Goal: Task Accomplishment & Management: Manage account settings

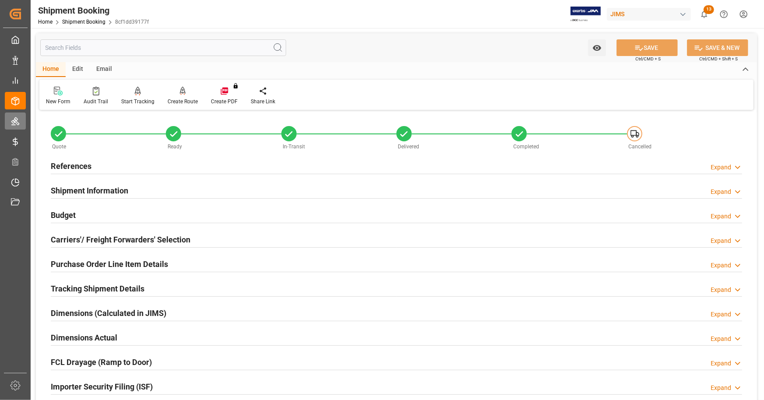
scroll to position [350, 0]
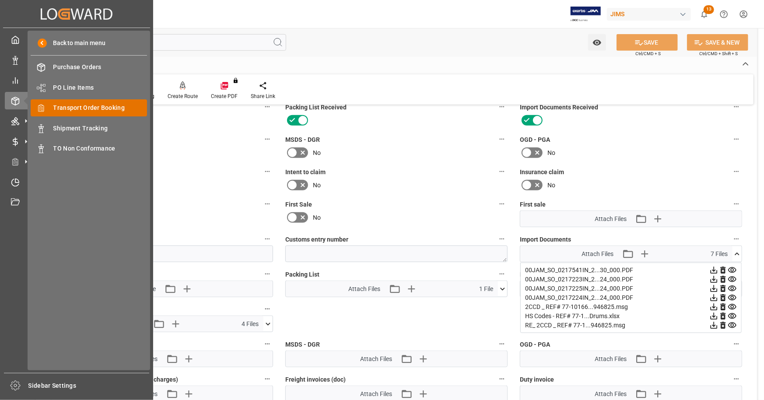
click at [79, 109] on span "Transport Order Booking" at bounding box center [100, 107] width 94 height 9
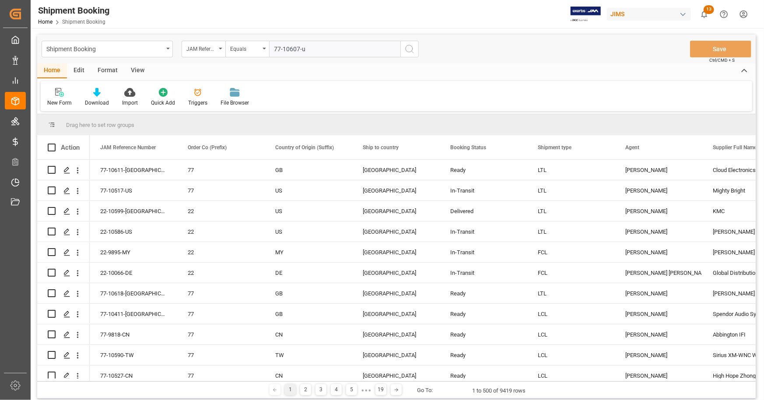
type input "77-10607-us"
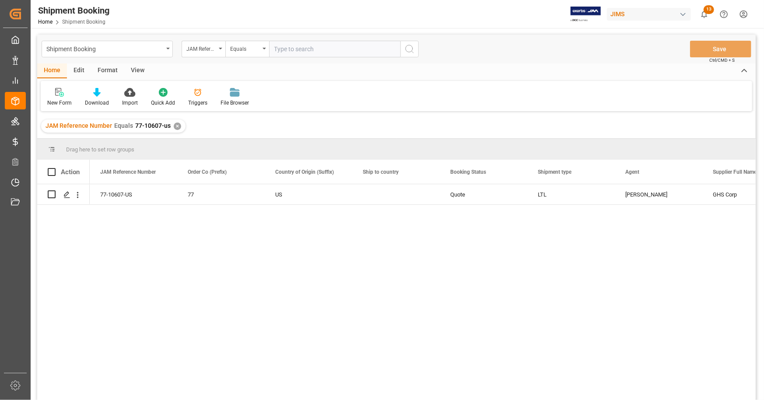
click at [176, 127] on div "✕" at bounding box center [177, 126] width 7 height 7
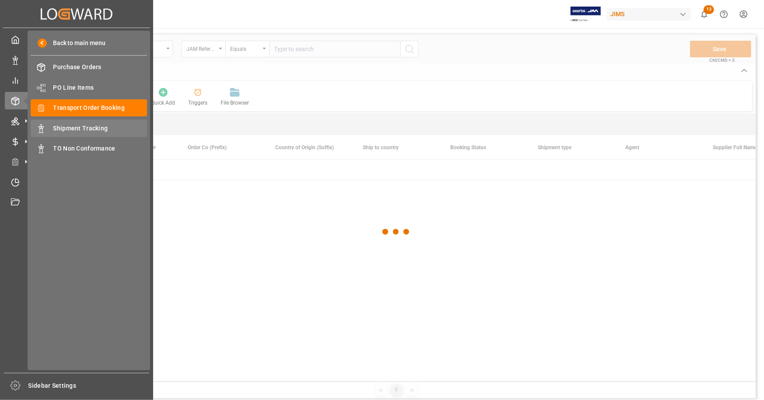
click at [76, 131] on span "Shipment Tracking" at bounding box center [100, 128] width 94 height 9
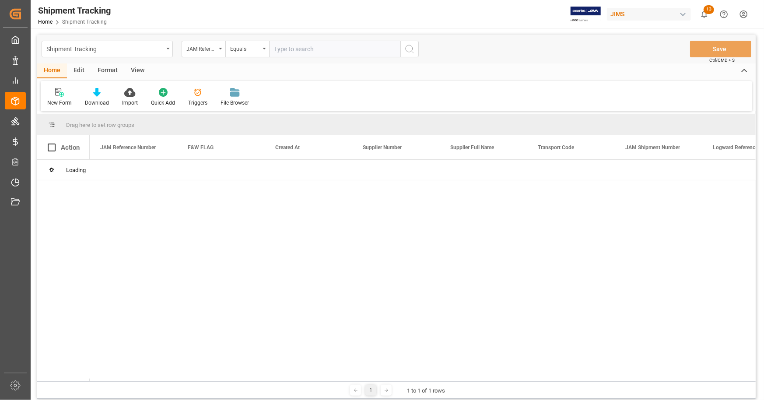
click at [282, 49] on input "text" at bounding box center [334, 49] width 131 height 17
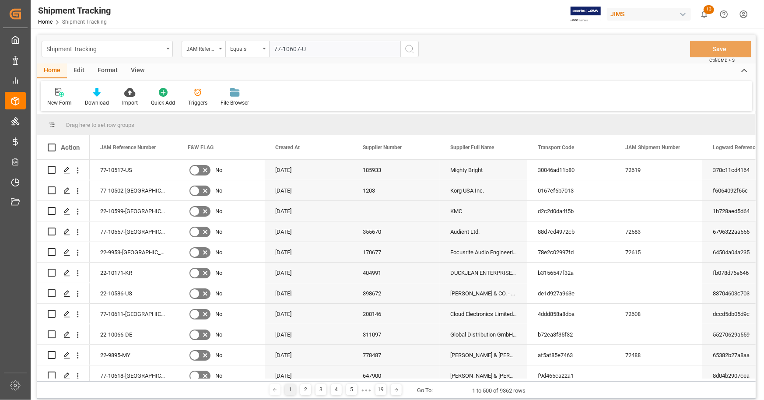
type input "77-10607-US"
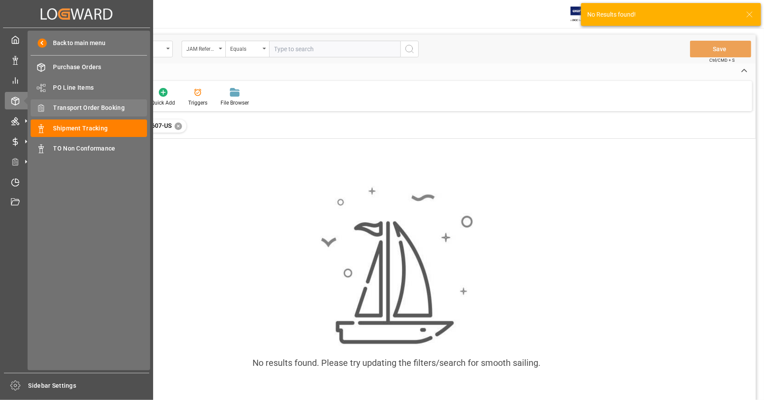
click at [101, 112] on span "Transport Order Booking" at bounding box center [100, 107] width 94 height 9
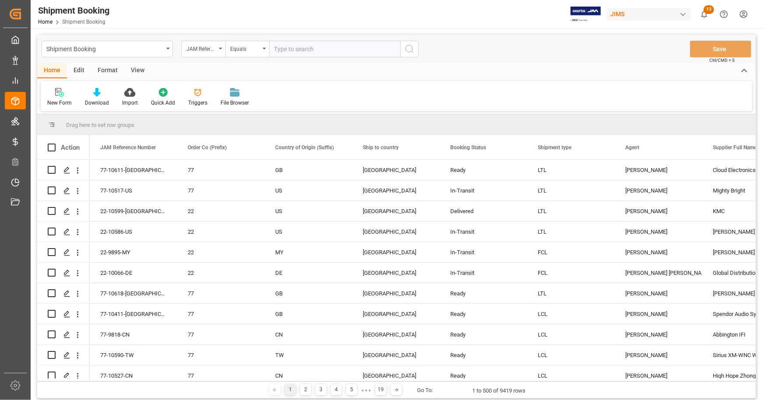
click at [286, 51] on input "text" at bounding box center [334, 49] width 131 height 17
type input "77-10607-US"
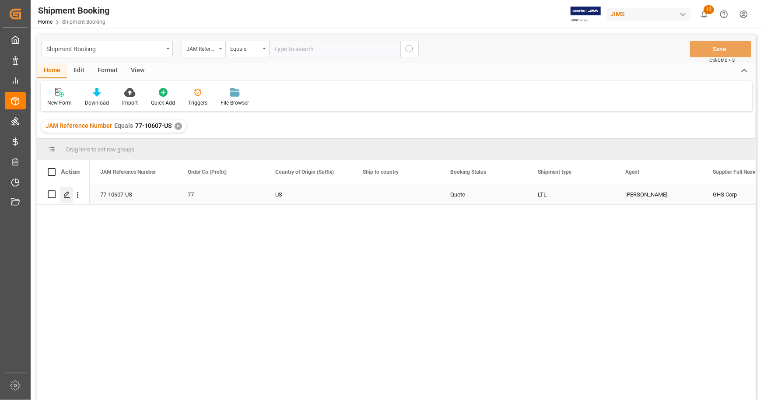
click at [65, 196] on icon "Press SPACE to select this row." at bounding box center [66, 194] width 7 height 7
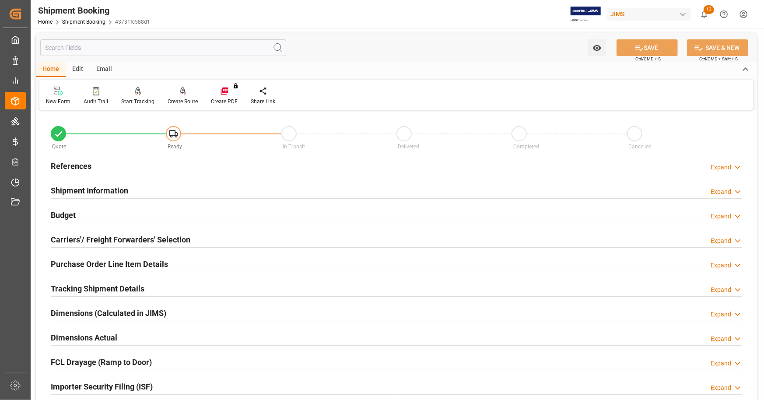
click at [207, 163] on div "References Expand" at bounding box center [397, 165] width 692 height 17
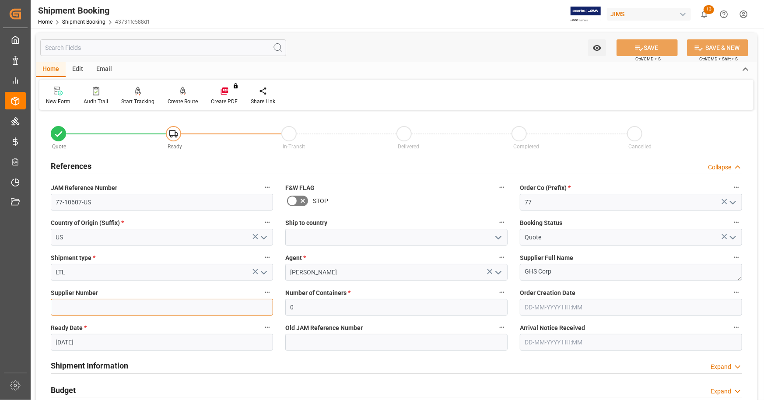
click at [112, 304] on input at bounding box center [162, 307] width 222 height 17
type input "1158"
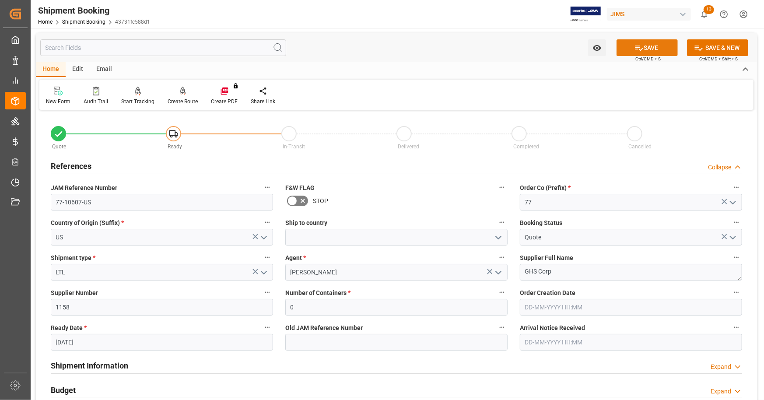
click at [652, 47] on button "SAVE" at bounding box center [647, 47] width 61 height 17
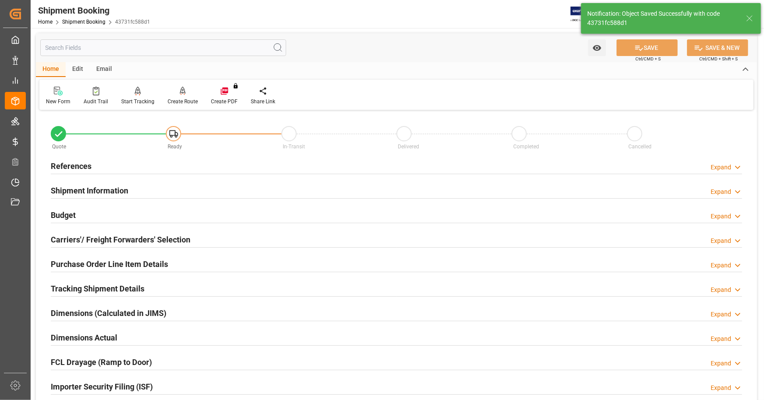
click at [144, 173] on div "References Expand" at bounding box center [397, 165] width 692 height 17
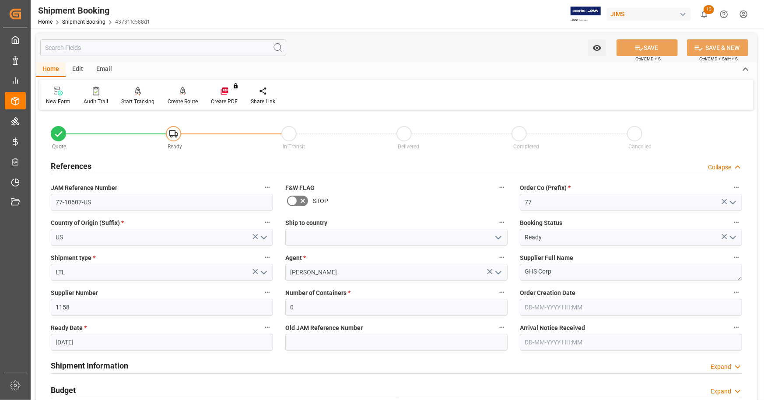
click at [187, 168] on div "References Collapse" at bounding box center [397, 165] width 692 height 17
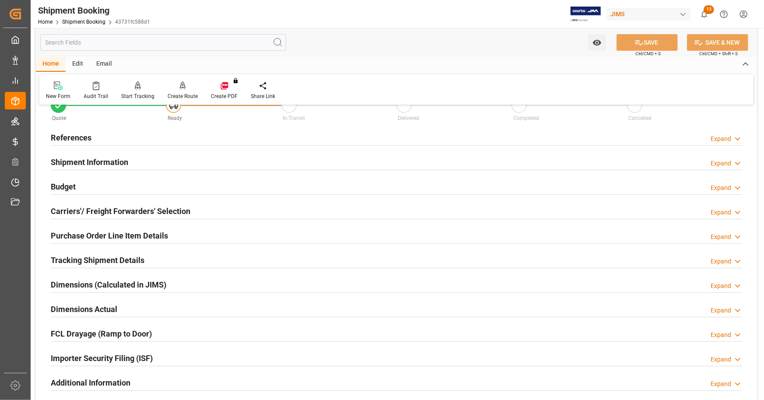
scroll to position [44, 0]
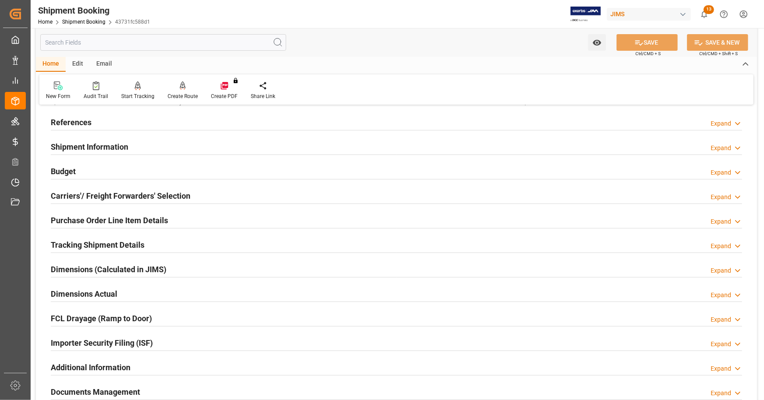
click at [162, 141] on div "Shipment Information Expand" at bounding box center [397, 146] width 692 height 17
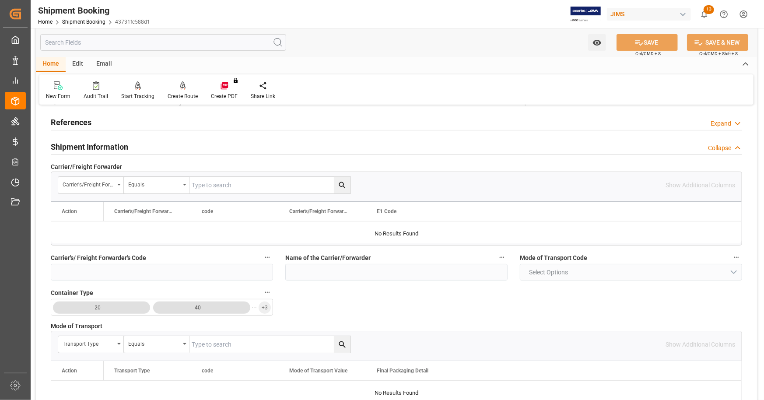
click at [162, 143] on div "Shipment Information Collapse" at bounding box center [397, 146] width 692 height 17
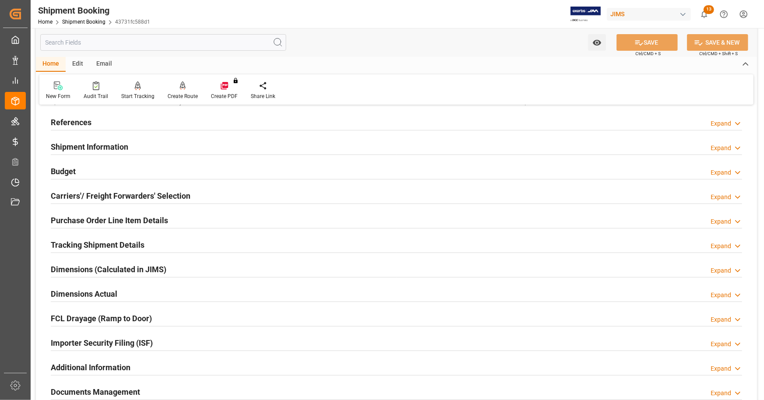
click at [123, 170] on div "Budget Expand" at bounding box center [397, 170] width 692 height 17
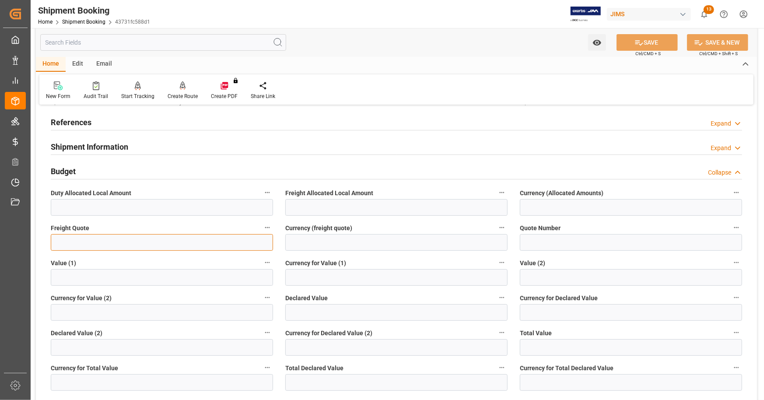
drag, startPoint x: 74, startPoint y: 243, endPoint x: 140, endPoint y: 243, distance: 66.6
click at [74, 243] on input "text" at bounding box center [162, 242] width 222 height 17
type input "525"
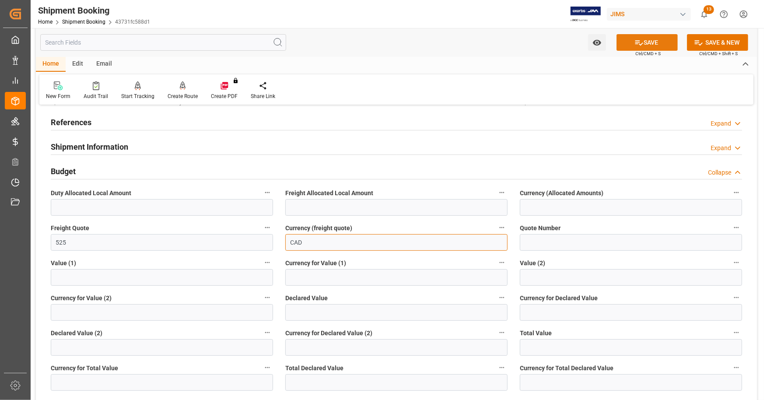
type input "CAD"
click at [636, 43] on icon at bounding box center [639, 42] width 9 height 9
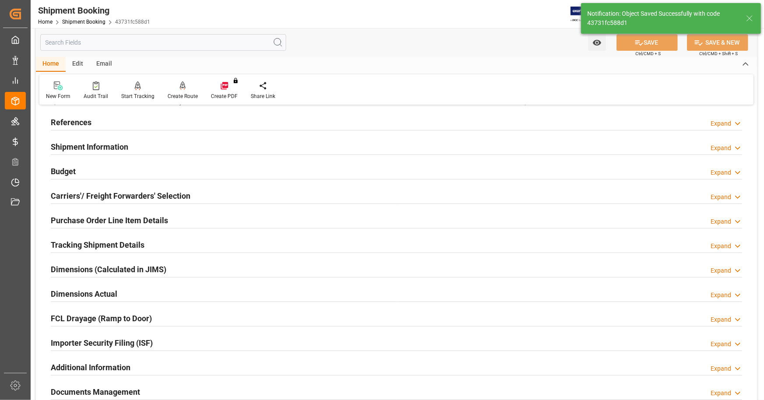
click at [85, 195] on h2 "Carriers'/ Freight Forwarders' Selection" at bounding box center [121, 196] width 140 height 12
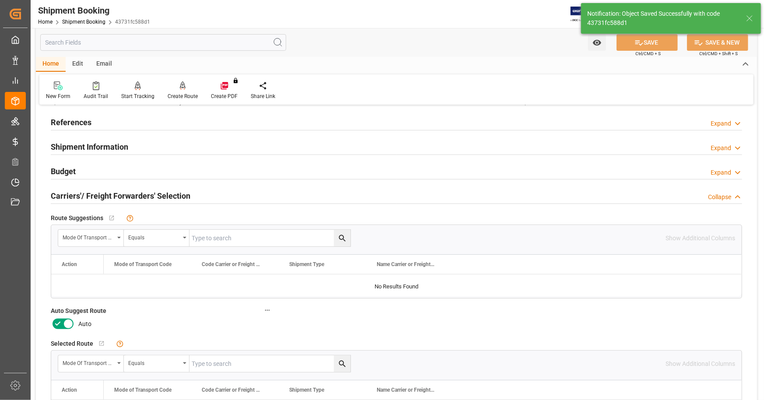
click at [62, 323] on icon at bounding box center [58, 324] width 11 height 11
click at [0, 0] on input "checkbox" at bounding box center [0, 0] width 0 height 0
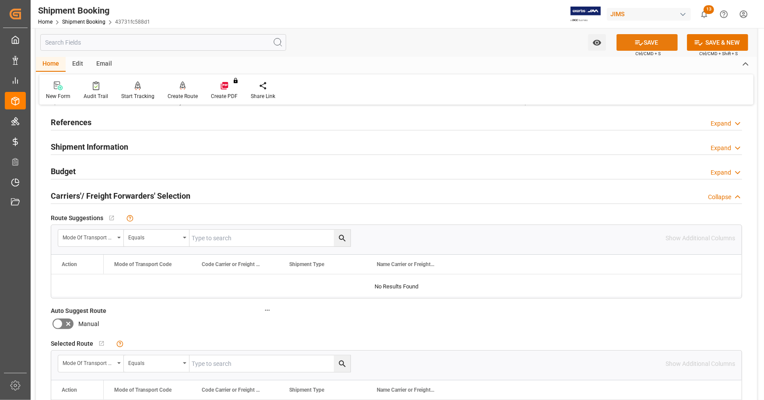
click at [652, 42] on button "SAVE" at bounding box center [647, 42] width 61 height 17
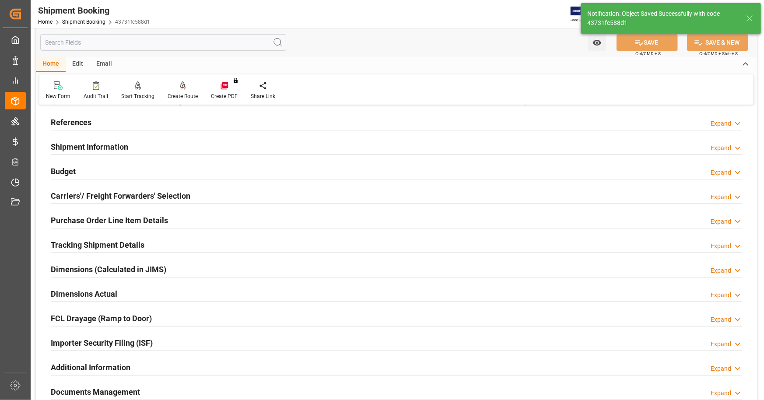
click at [83, 197] on h2 "Carriers'/ Freight Forwarders' Selection" at bounding box center [121, 196] width 140 height 12
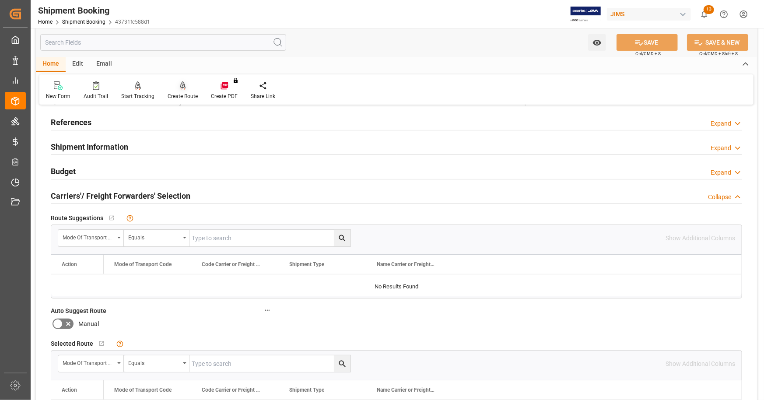
click at [188, 89] on div at bounding box center [183, 85] width 30 height 9
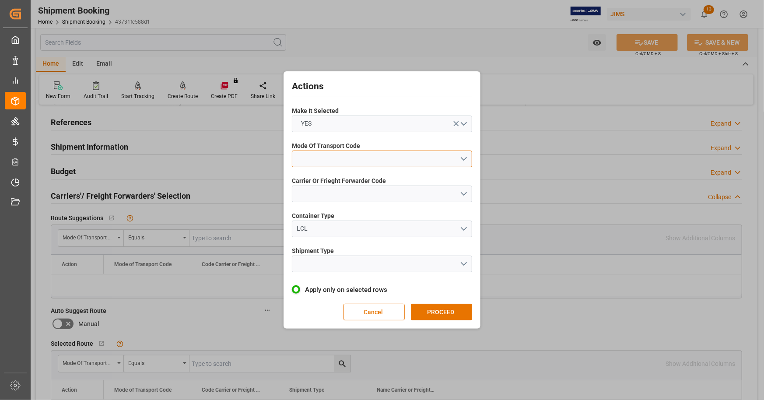
click at [352, 162] on button "open menu" at bounding box center [382, 159] width 180 height 17
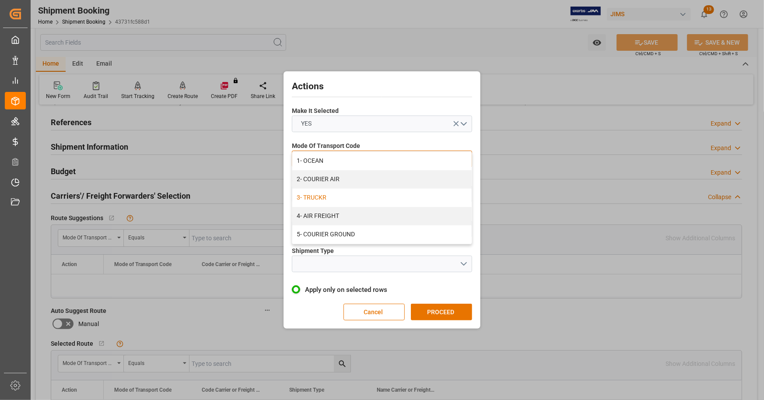
click at [333, 198] on div "3- TRUCKR" at bounding box center [382, 198] width 180 height 18
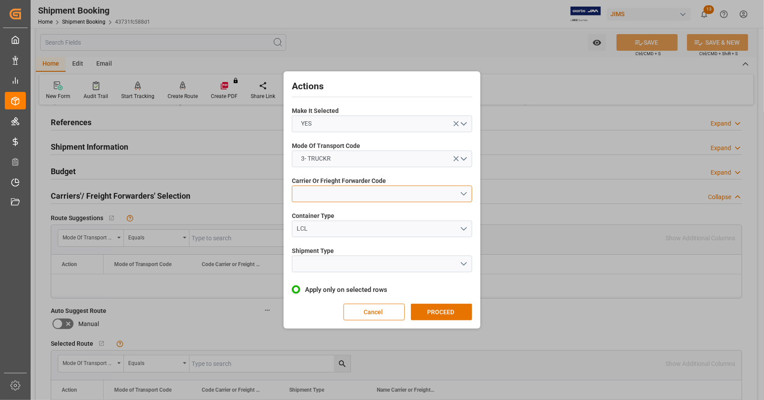
click at [334, 192] on button "open menu" at bounding box center [382, 194] width 180 height 17
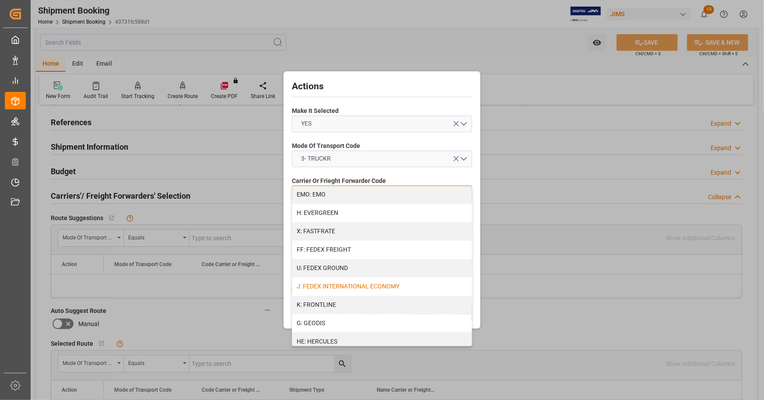
scroll to position [219, 0]
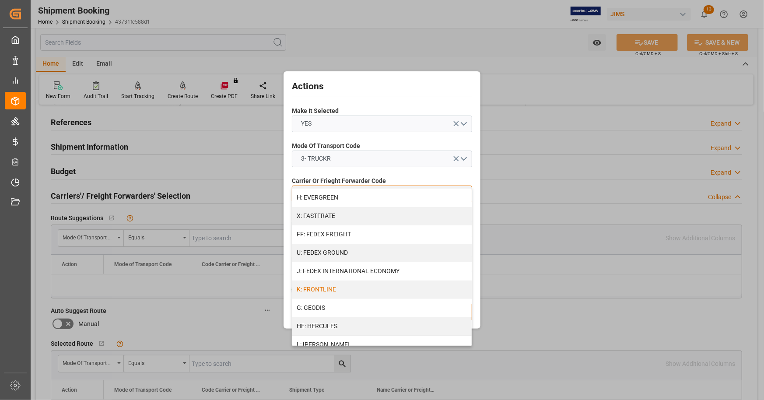
click at [326, 286] on div "K: FRONTLINE" at bounding box center [382, 290] width 180 height 18
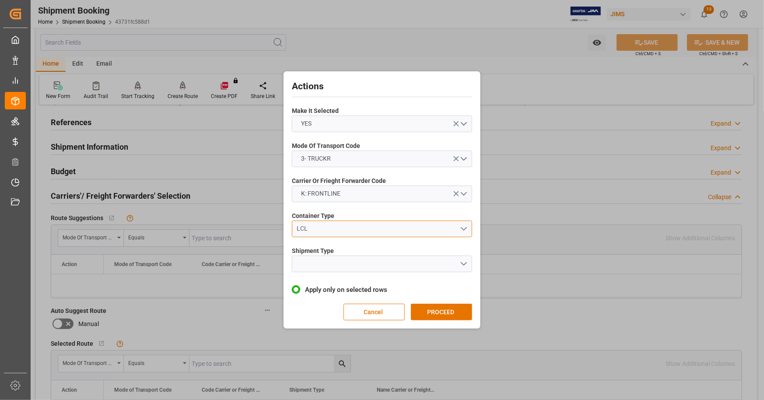
click at [323, 229] on div "LCL" at bounding box center [378, 228] width 163 height 9
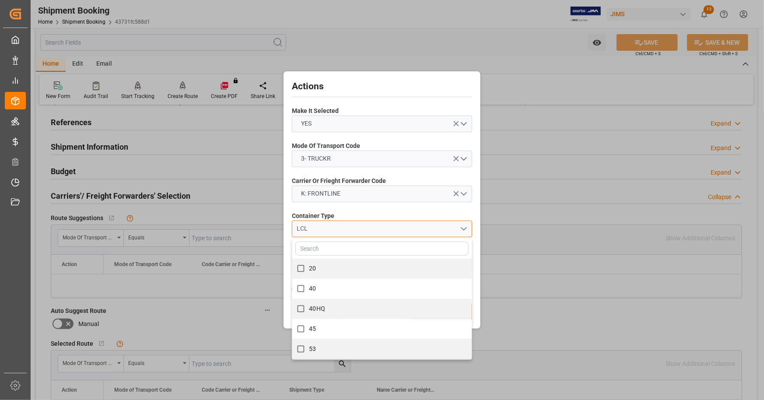
click at [323, 229] on div "LCL" at bounding box center [378, 228] width 163 height 9
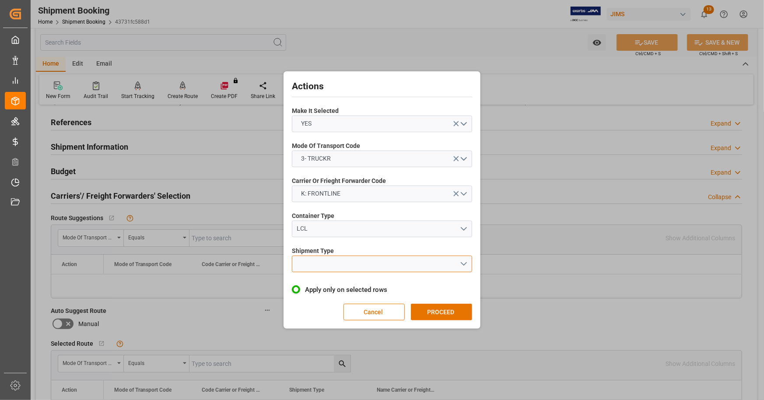
click at [334, 262] on button "open menu" at bounding box center [382, 264] width 180 height 17
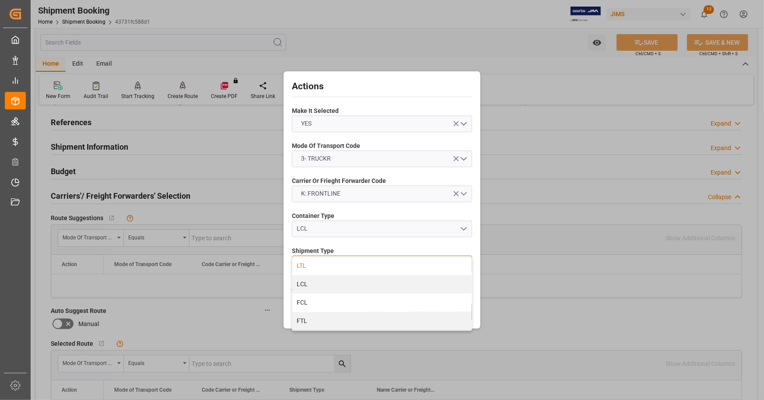
click at [306, 264] on div "LTL" at bounding box center [382, 266] width 180 height 18
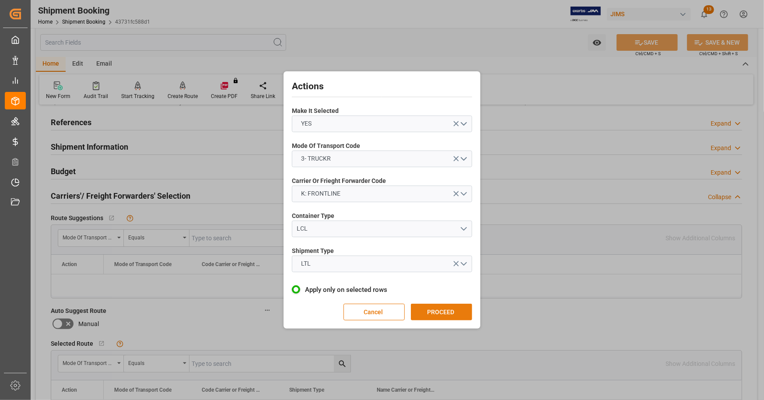
click at [441, 313] on button "PROCEED" at bounding box center [441, 312] width 61 height 17
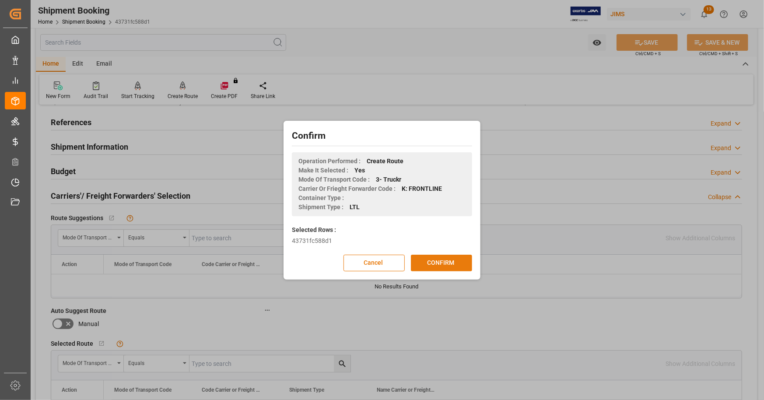
click at [446, 265] on button "CONFIRM" at bounding box center [441, 263] width 61 height 17
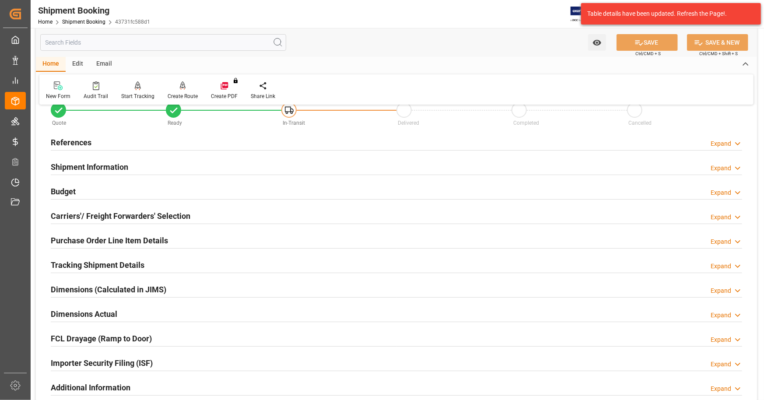
scroll to position [44, 0]
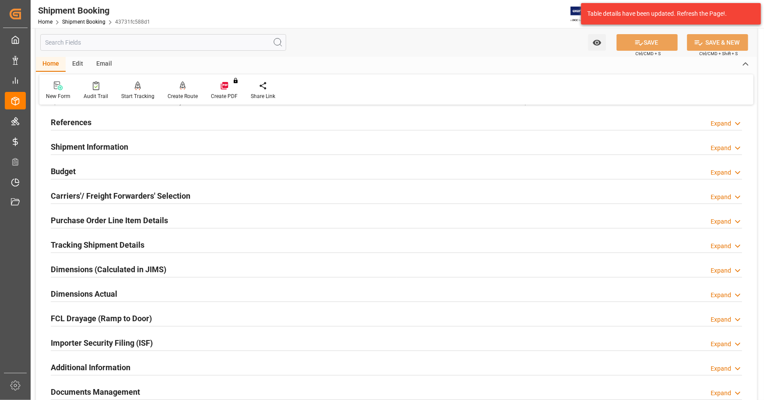
click at [122, 213] on div "Purchase Order Line Item Details" at bounding box center [109, 219] width 117 height 17
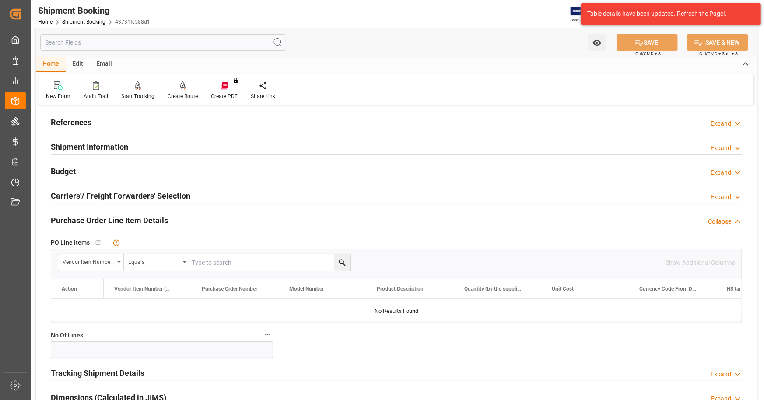
click at [122, 213] on div "Purchase Order Line Item Details" at bounding box center [109, 219] width 117 height 17
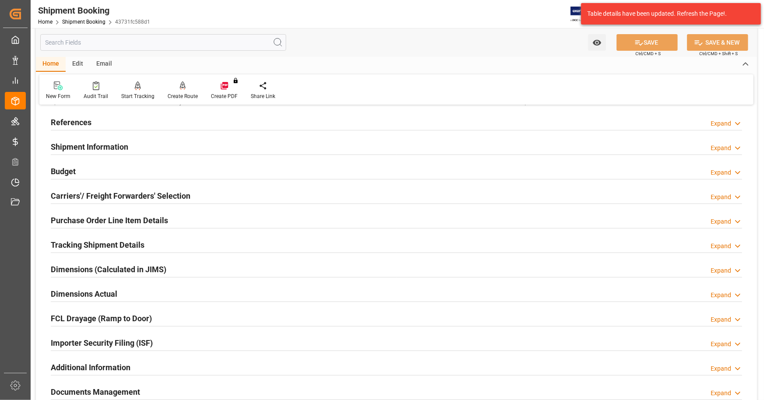
click at [109, 242] on h2 "Tracking Shipment Details" at bounding box center [98, 245] width 94 height 12
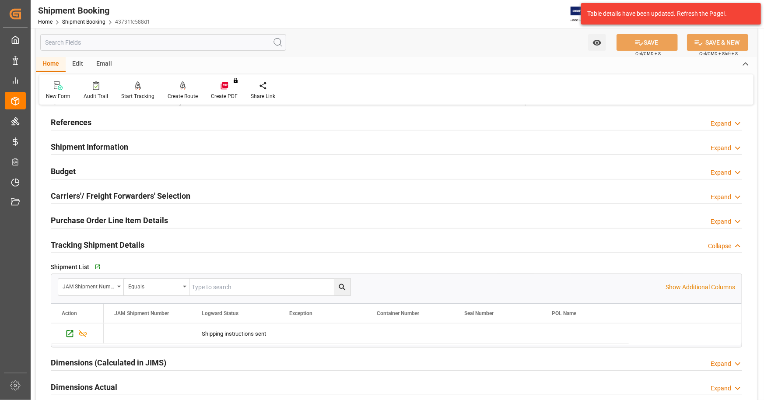
click at [109, 242] on h2 "Tracking Shipment Details" at bounding box center [98, 245] width 94 height 12
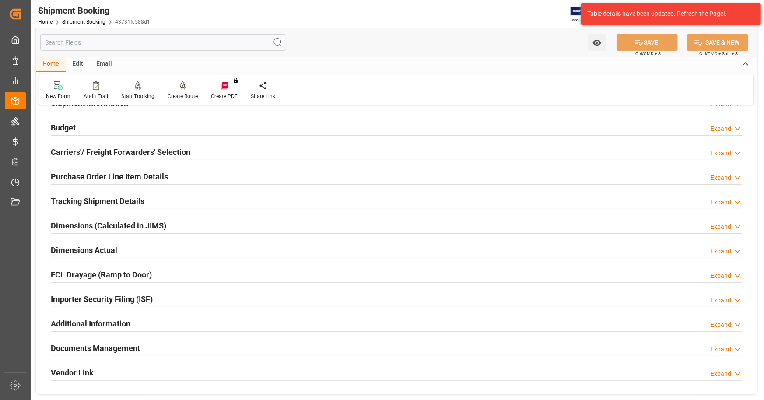
click at [116, 251] on h2 "Dimensions Actual" at bounding box center [84, 250] width 67 height 12
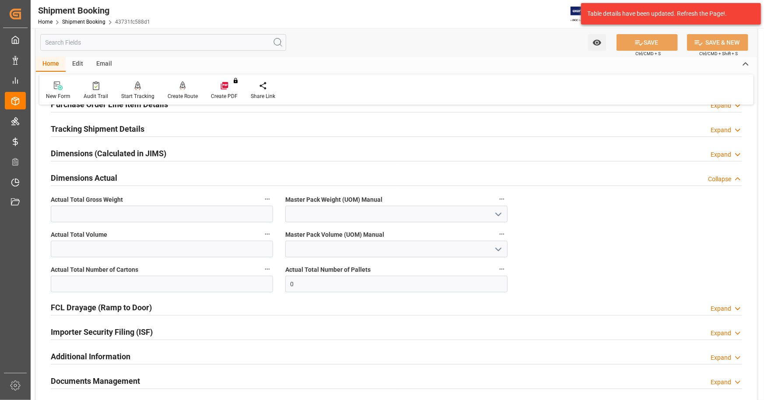
scroll to position [175, 0]
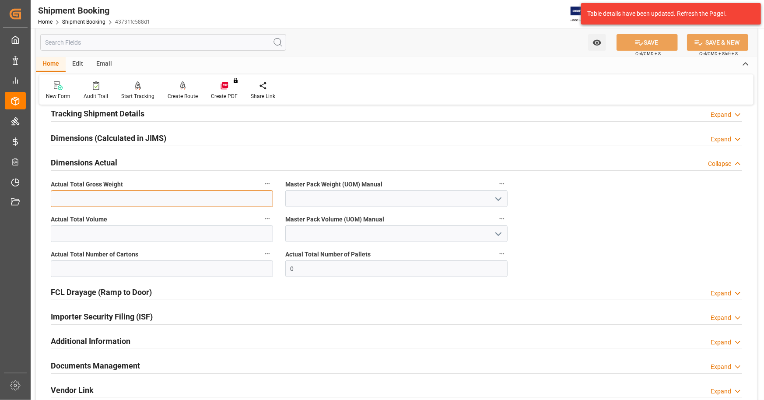
click at [99, 199] on input "text" at bounding box center [162, 198] width 222 height 17
type input "419"
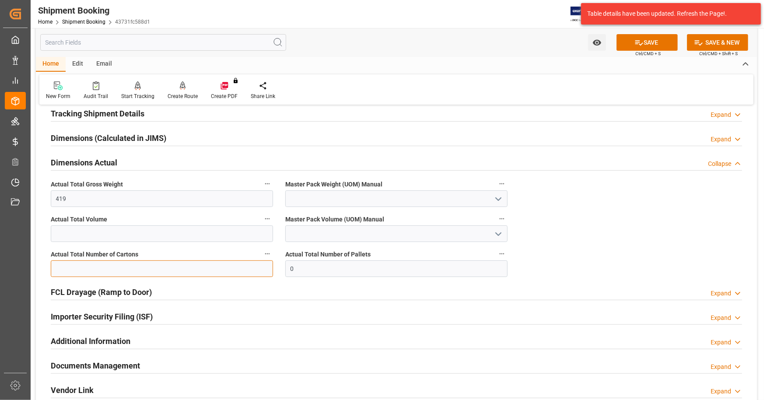
click at [115, 270] on input "text" at bounding box center [162, 269] width 222 height 17
type input "14"
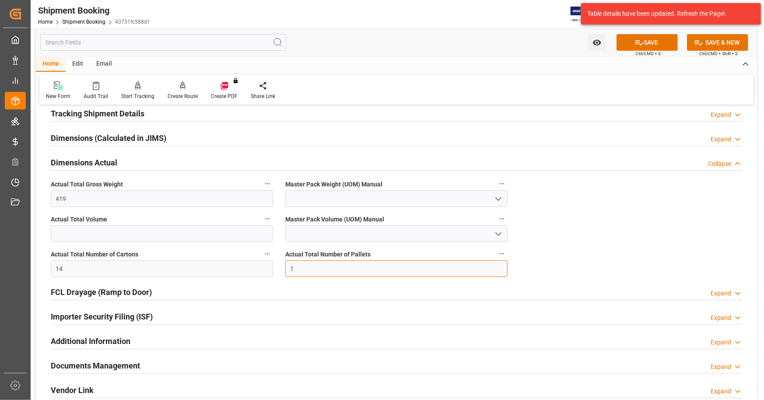
type input "1"
click at [644, 44] on button "SAVE" at bounding box center [647, 42] width 61 height 17
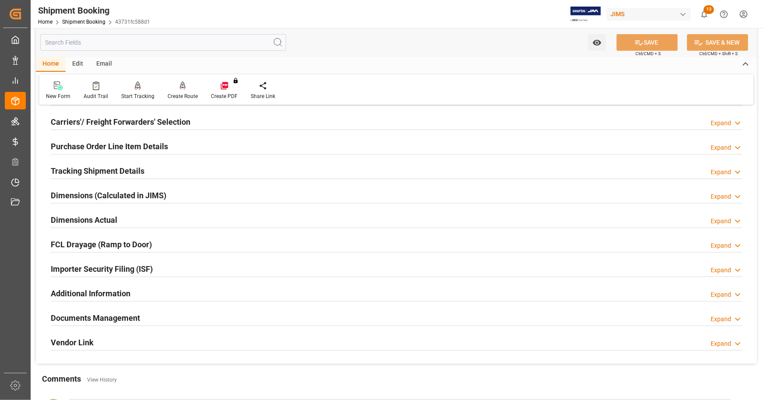
scroll to position [131, 0]
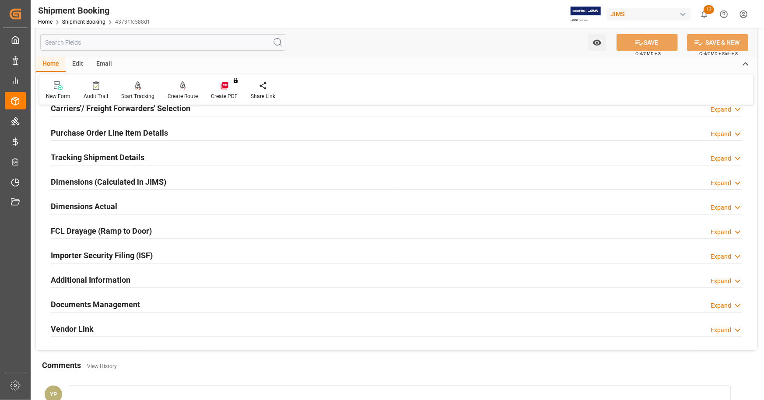
click at [110, 201] on h2 "Dimensions Actual" at bounding box center [84, 207] width 67 height 12
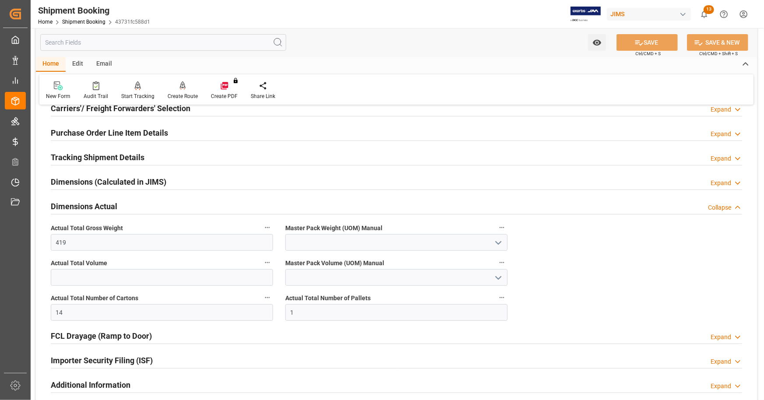
click at [106, 203] on h2 "Dimensions Actual" at bounding box center [84, 207] width 67 height 12
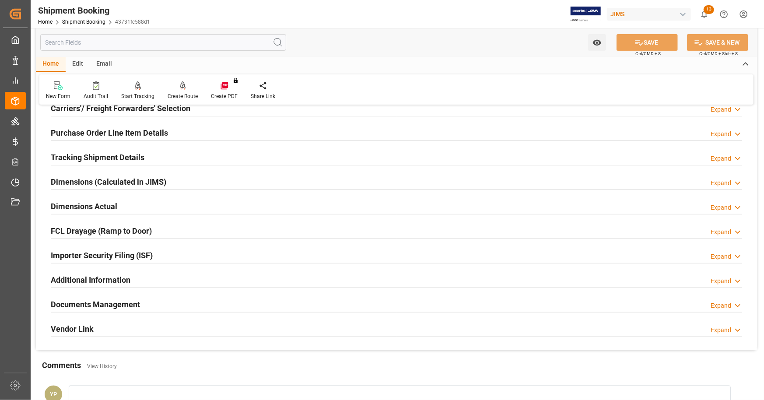
click at [109, 302] on h2 "Documents Management" at bounding box center [95, 305] width 89 height 12
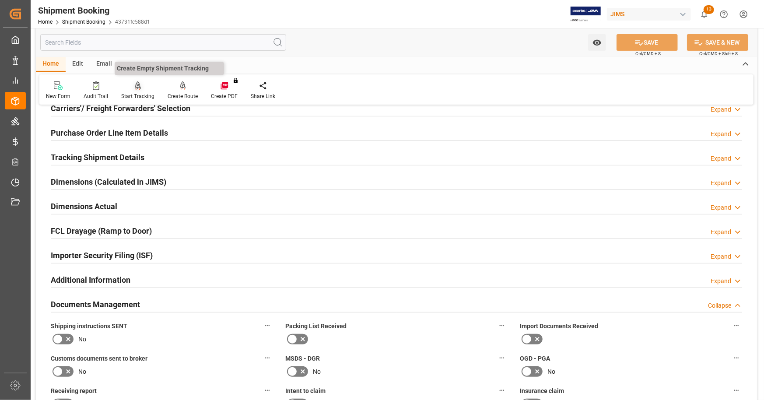
click at [135, 87] on icon at bounding box center [138, 84] width 6 height 7
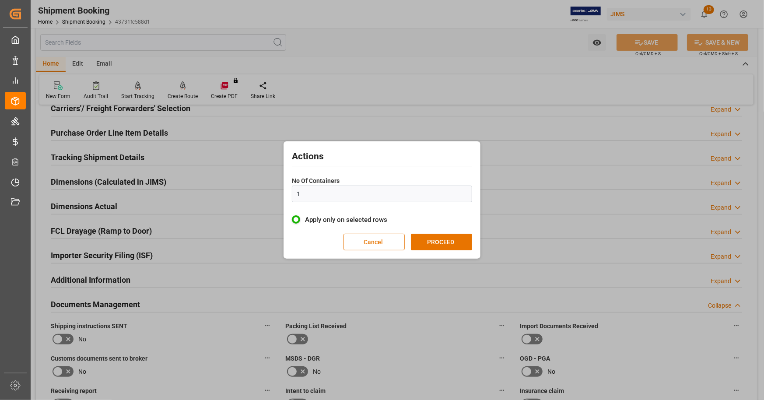
click at [376, 242] on button "Cancel" at bounding box center [374, 242] width 61 height 17
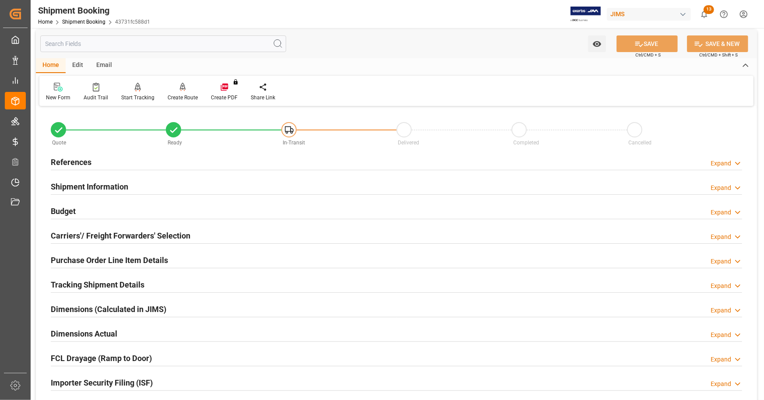
scroll to position [0, 0]
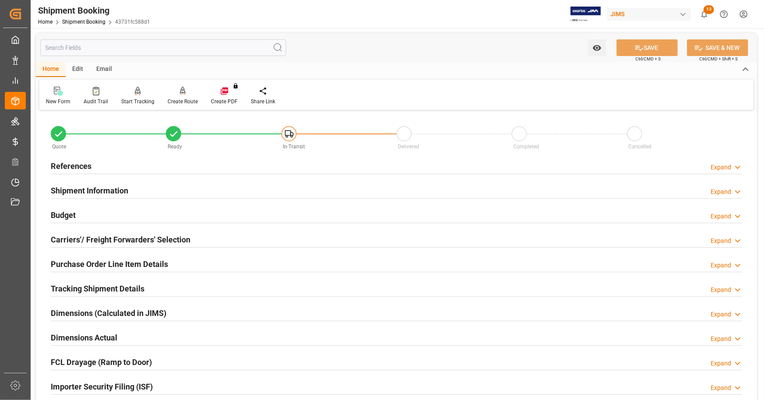
click at [96, 166] on div "References Expand" at bounding box center [397, 165] width 692 height 17
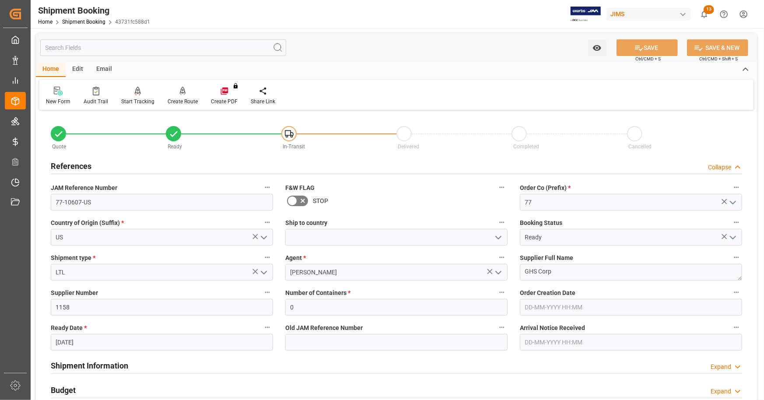
click at [96, 166] on div "References Collapse" at bounding box center [397, 165] width 692 height 17
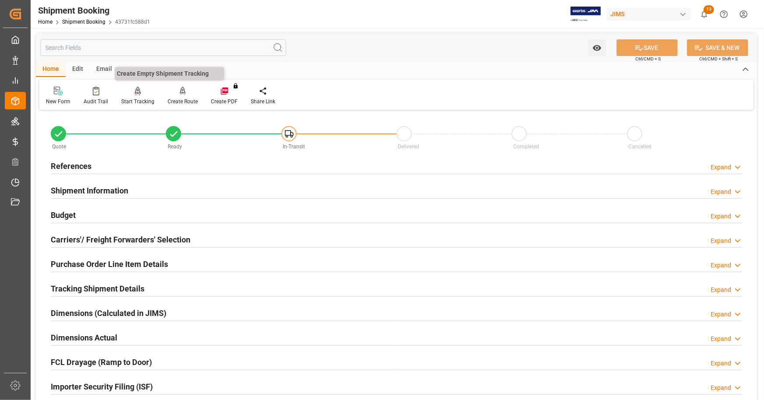
click at [130, 98] on div "Start Tracking" at bounding box center [137, 102] width 33 height 8
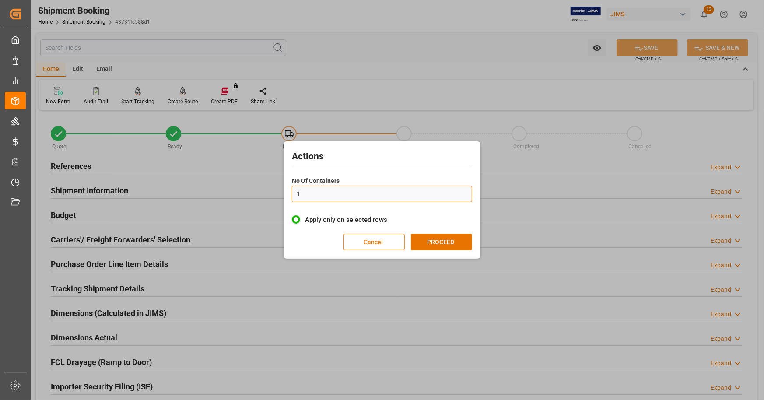
drag, startPoint x: 321, startPoint y: 194, endPoint x: 254, endPoint y: 190, distance: 67.5
click at [254, 190] on div "Actions No Of Containers 1 Apply only on selected rows Cancel PROCEED" at bounding box center [382, 200] width 764 height 400
type input "0"
click at [434, 239] on button "PROCEED" at bounding box center [441, 242] width 61 height 17
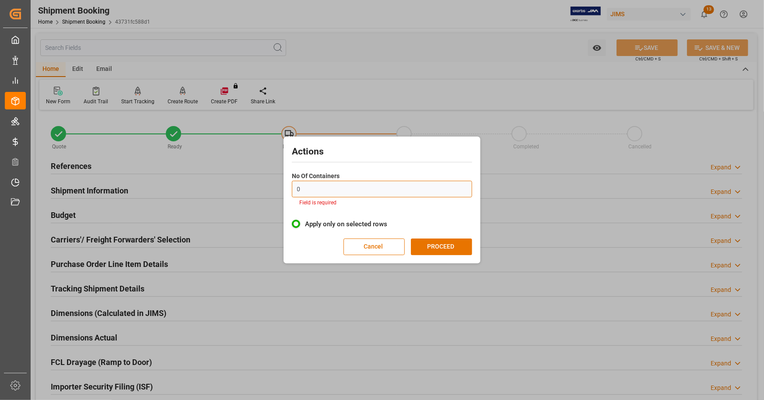
drag, startPoint x: 347, startPoint y: 193, endPoint x: 212, endPoint y: 192, distance: 135.3
click at [212, 192] on div "Actions No Of Containers 0 Field is required Apply only on selected rows Cancel…" at bounding box center [382, 200] width 764 height 400
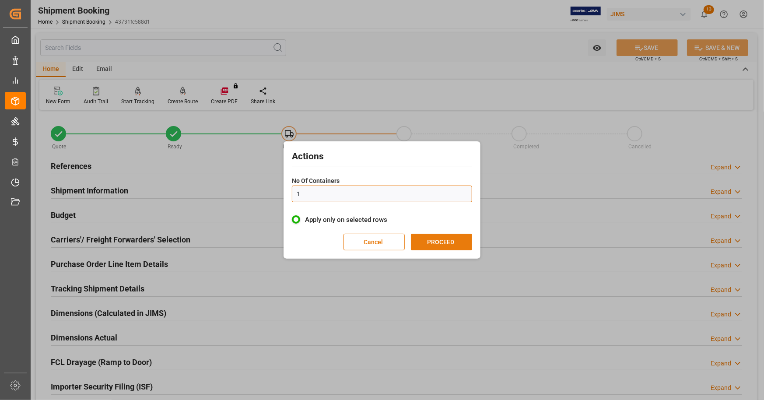
type input "1"
click at [440, 242] on button "PROCEED" at bounding box center [441, 242] width 61 height 17
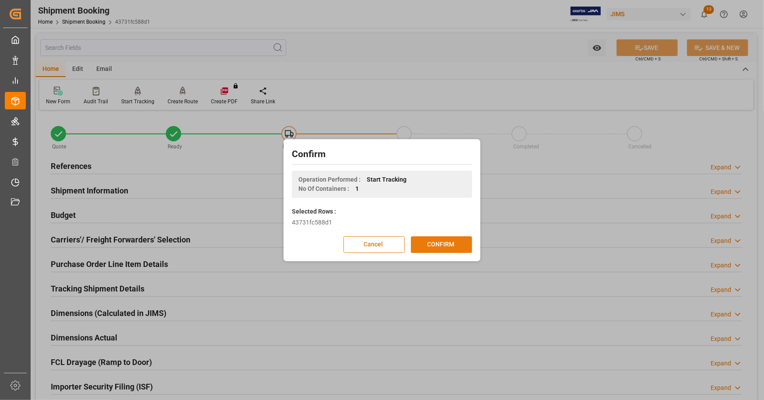
click at [442, 243] on button "CONFIRM" at bounding box center [441, 244] width 61 height 17
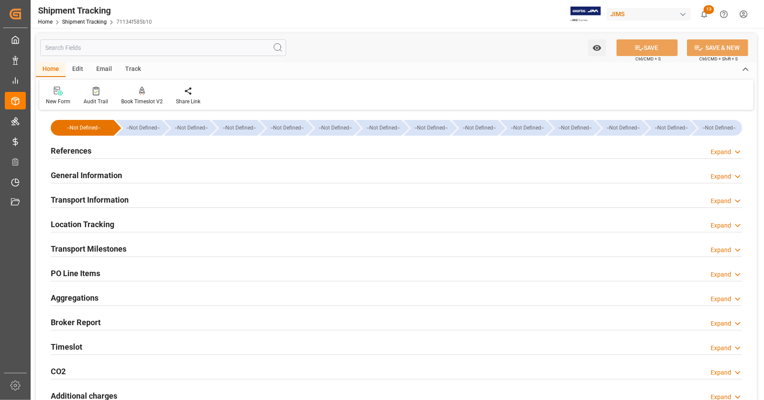
type input "[DATE]"
click at [109, 149] on div "References Expand" at bounding box center [397, 150] width 692 height 17
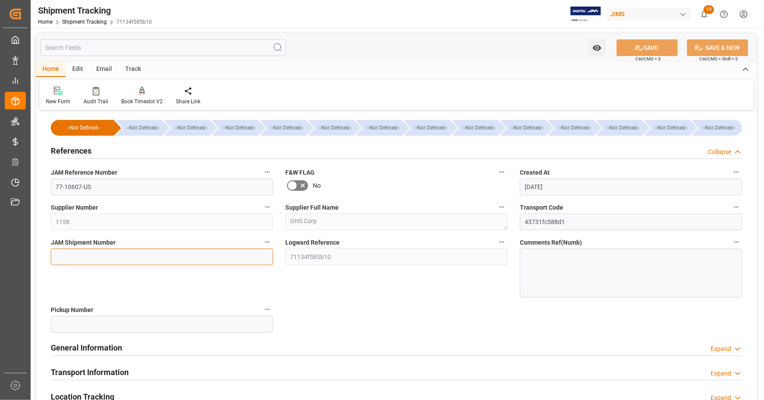
click at [147, 256] on input at bounding box center [162, 257] width 222 height 17
type input "72620"
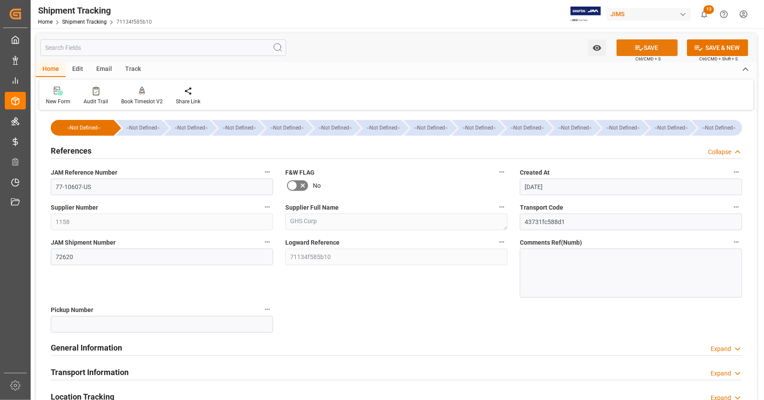
click at [640, 46] on icon at bounding box center [639, 47] width 9 height 9
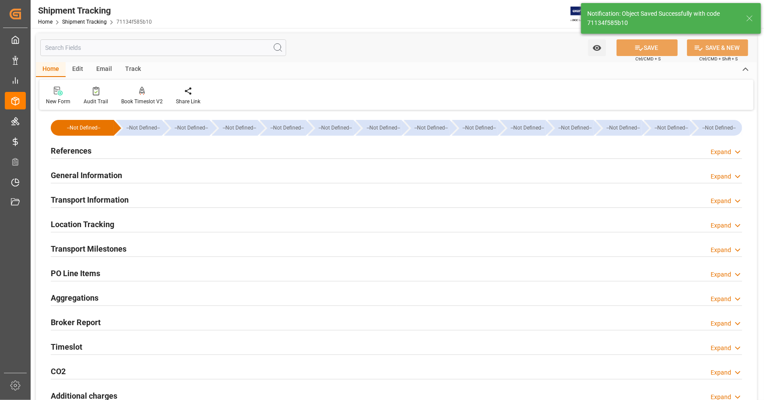
click at [90, 175] on h2 "General Information" at bounding box center [86, 175] width 71 height 12
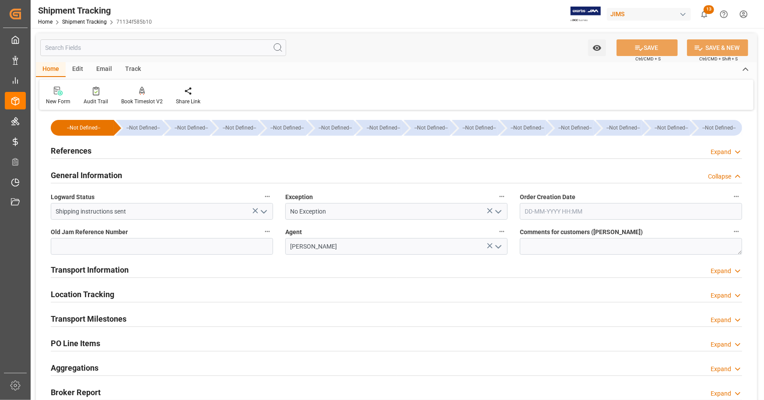
click at [117, 176] on h2 "General Information" at bounding box center [86, 175] width 71 height 12
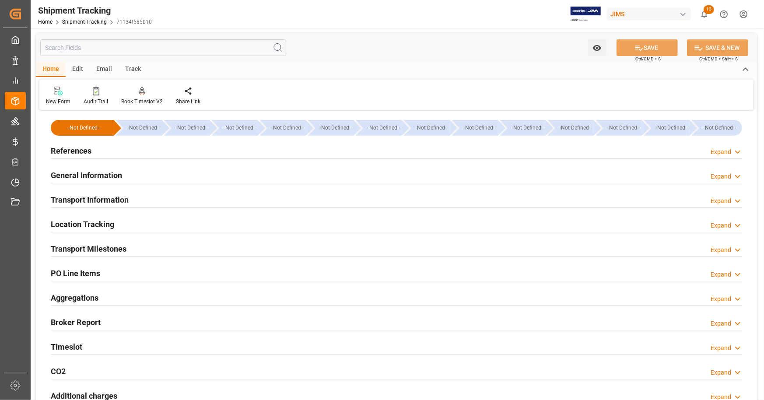
click at [115, 203] on h2 "Transport Information" at bounding box center [90, 200] width 78 height 12
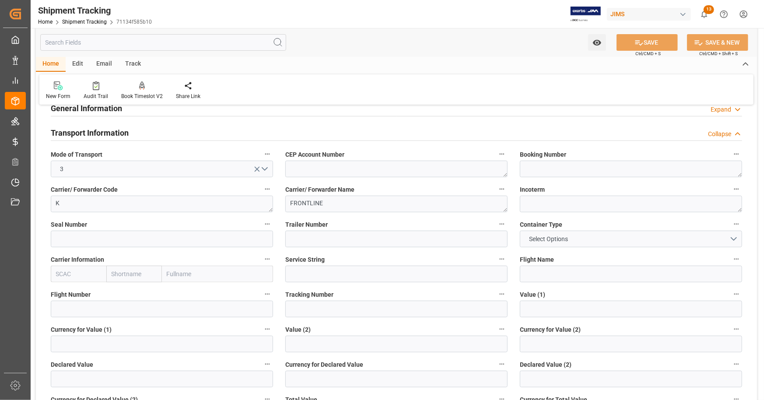
scroll to position [88, 0]
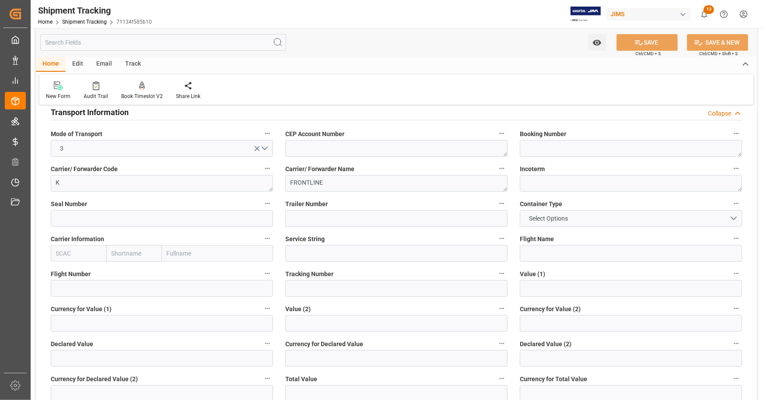
click at [95, 116] on h2 "Transport Information" at bounding box center [90, 112] width 78 height 12
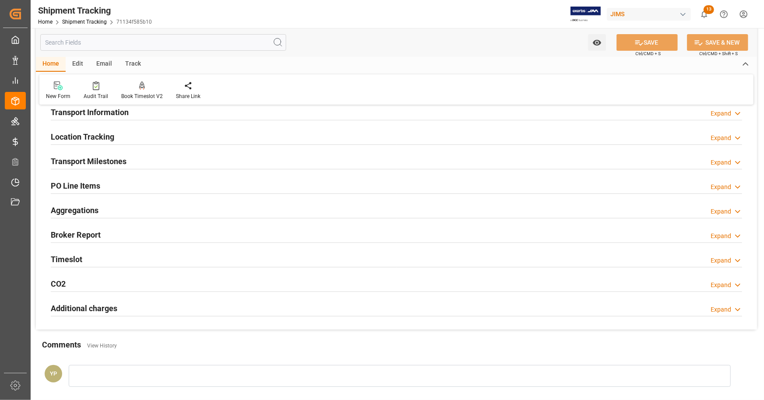
click at [100, 134] on h2 "Location Tracking" at bounding box center [82, 137] width 63 height 12
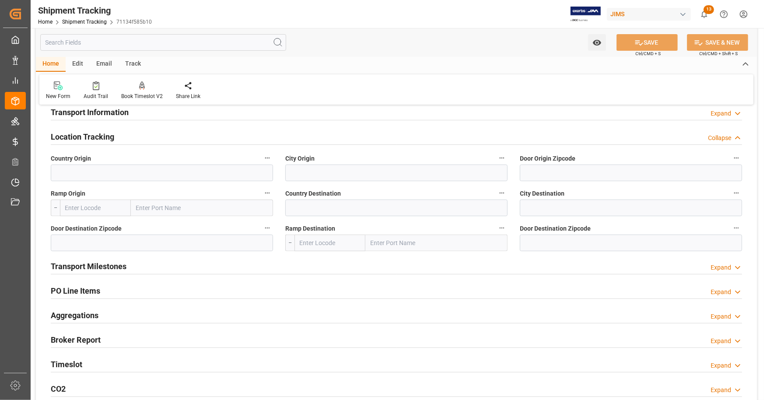
click at [100, 134] on h2 "Location Tracking" at bounding box center [82, 137] width 63 height 12
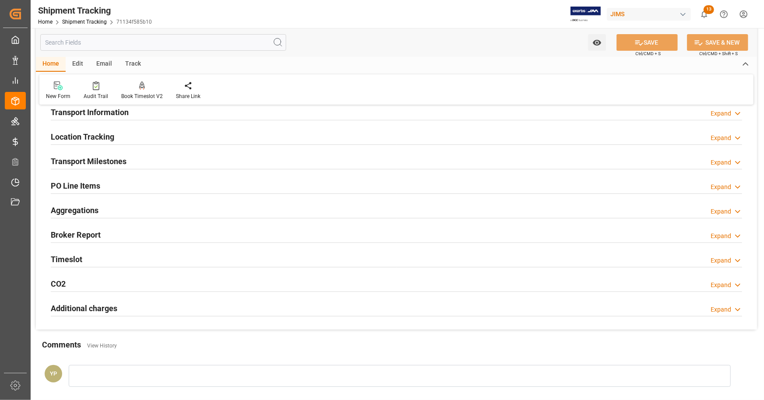
click at [101, 158] on h2 "Transport Milestones" at bounding box center [89, 161] width 76 height 12
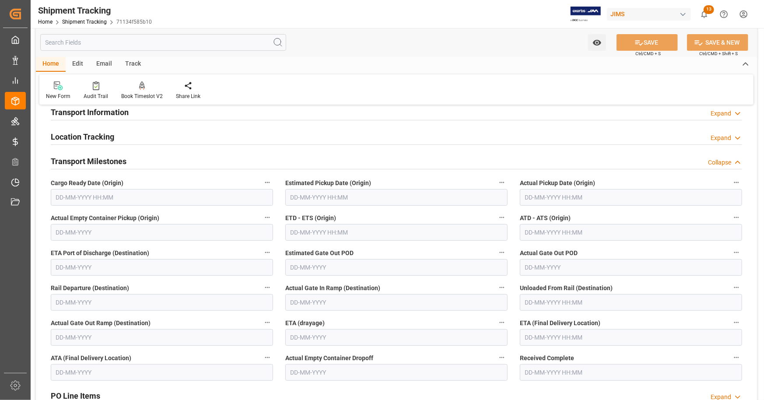
click at [140, 195] on input "text" at bounding box center [162, 197] width 222 height 17
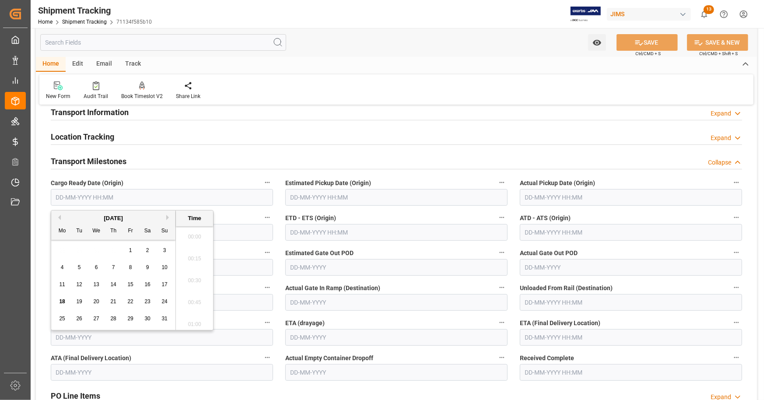
scroll to position [1316, 0]
click at [62, 304] on span "18" at bounding box center [62, 302] width 6 height 6
type input "18-08-2025 00:00"
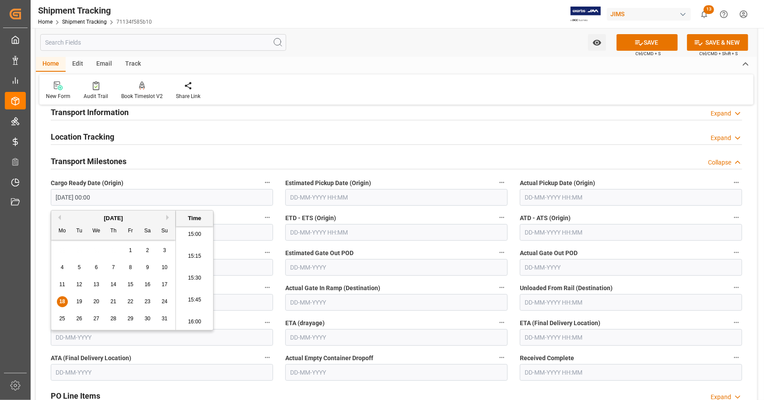
click at [350, 193] on input "text" at bounding box center [396, 197] width 222 height 17
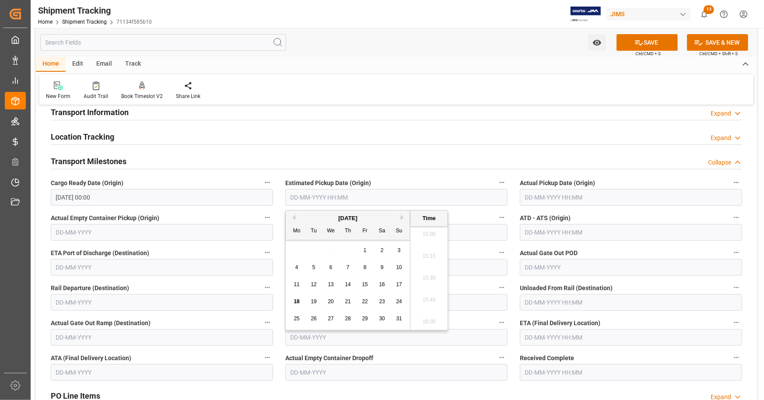
click at [296, 299] on span "18" at bounding box center [297, 302] width 6 height 6
type input "18-08-2025 00:00"
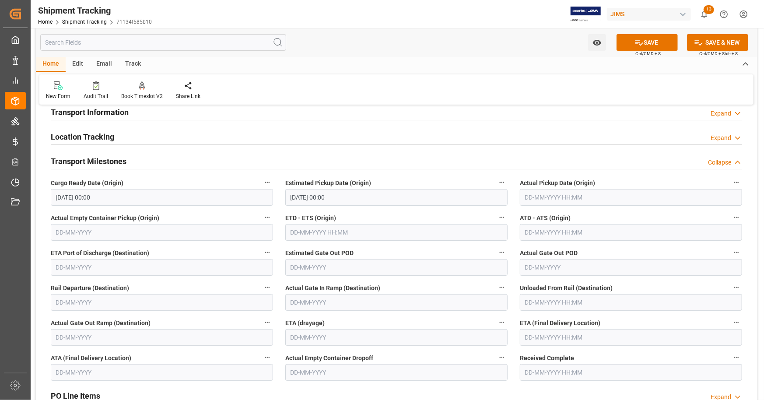
click at [513, 180] on div "Estimated Pickup Date (Origin) 18-08-2025 00:00" at bounding box center [396, 191] width 235 height 35
click at [556, 337] on input "text" at bounding box center [631, 337] width 222 height 17
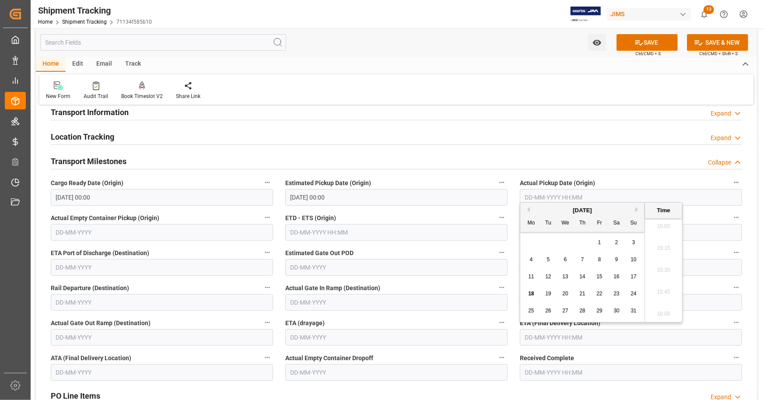
click at [530, 313] on span "25" at bounding box center [531, 311] width 6 height 6
type input "25-08-2025 00:00"
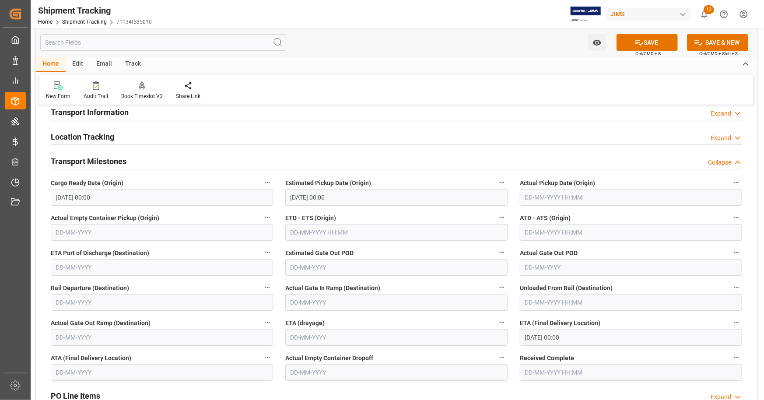
click at [484, 91] on div "New Form Audit Trail Book Timeslot V2 Book a Timeslot for the shipment Share Li…" at bounding box center [396, 89] width 715 height 30
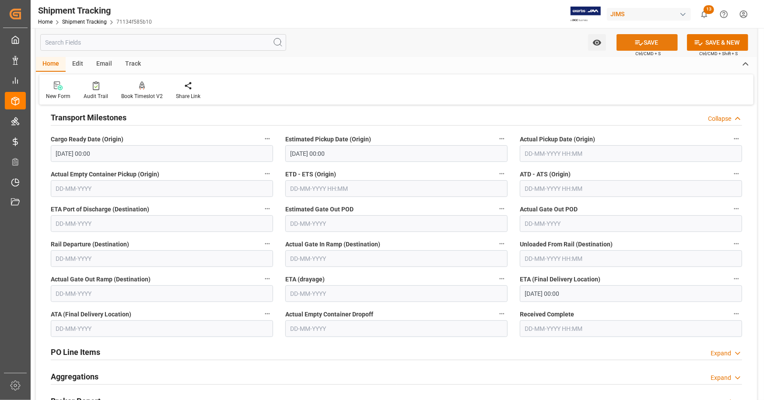
click at [644, 41] on button "SAVE" at bounding box center [647, 42] width 61 height 17
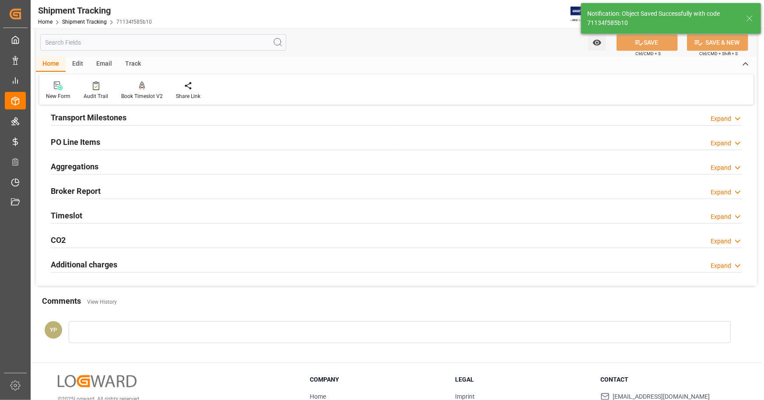
click at [81, 196] on h2 "Broker Report" at bounding box center [76, 191] width 50 height 12
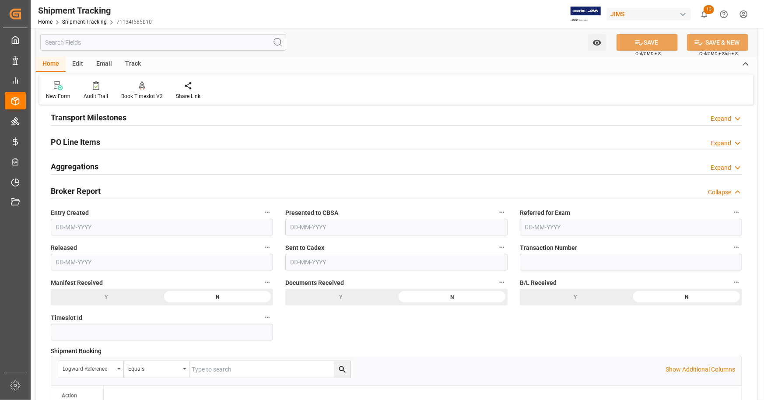
click at [90, 190] on h2 "Broker Report" at bounding box center [76, 191] width 50 height 12
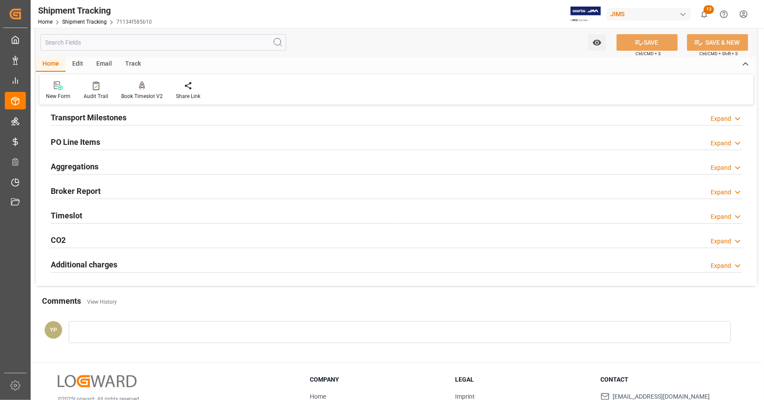
click at [92, 260] on h2 "Additional charges" at bounding box center [84, 265] width 67 height 12
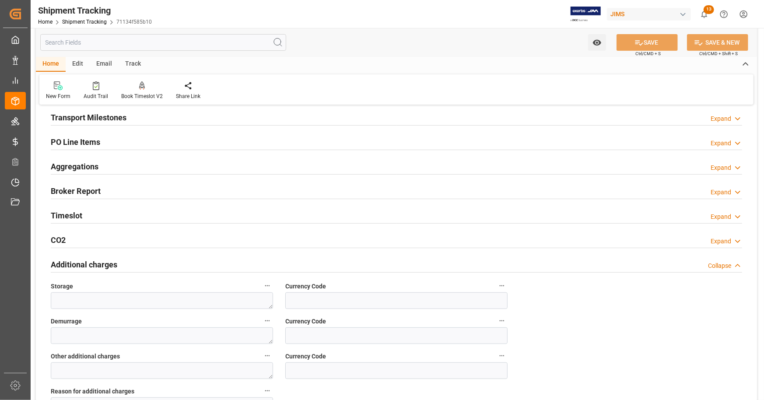
click at [92, 260] on h2 "Additional charges" at bounding box center [84, 265] width 67 height 12
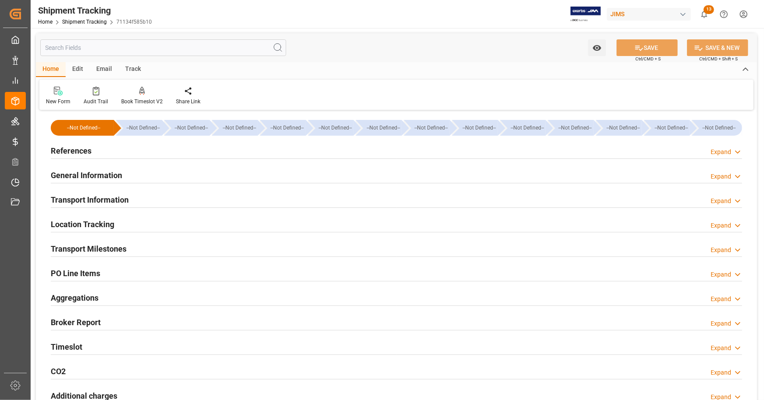
scroll to position [0, 0]
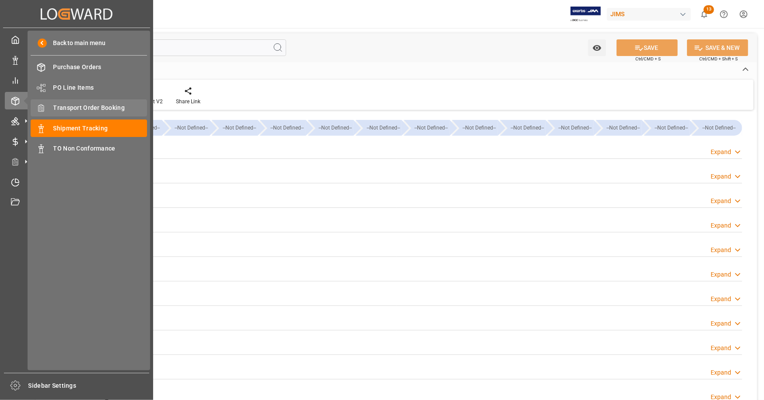
click at [93, 109] on span "Transport Order Booking" at bounding box center [100, 107] width 94 height 9
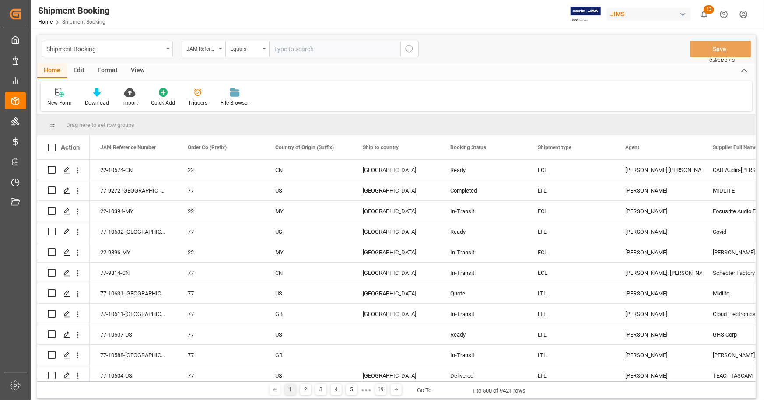
click at [286, 65] on div "Home Edit Format View" at bounding box center [396, 70] width 719 height 15
click at [294, 47] on input "text" at bounding box center [334, 49] width 131 height 17
type input "77-10607-us"
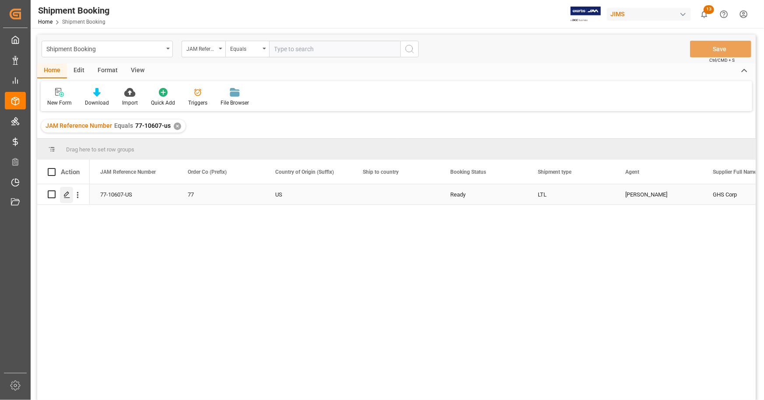
click at [66, 194] on icon "Press SPACE to select this row." at bounding box center [66, 194] width 7 height 7
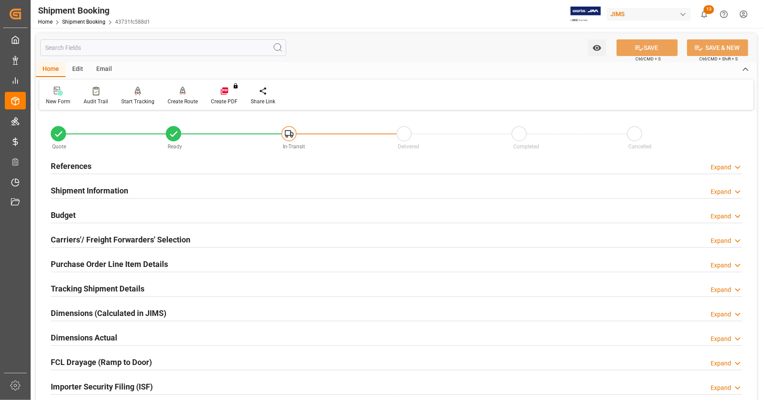
click at [140, 260] on h2 "Purchase Order Line Item Details" at bounding box center [109, 264] width 117 height 12
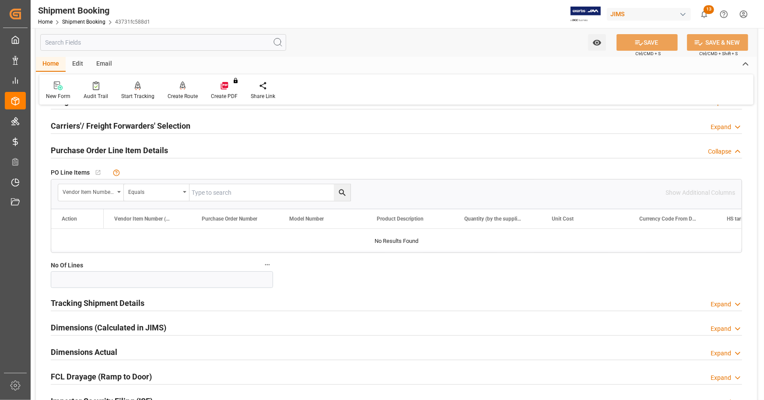
scroll to position [131, 0]
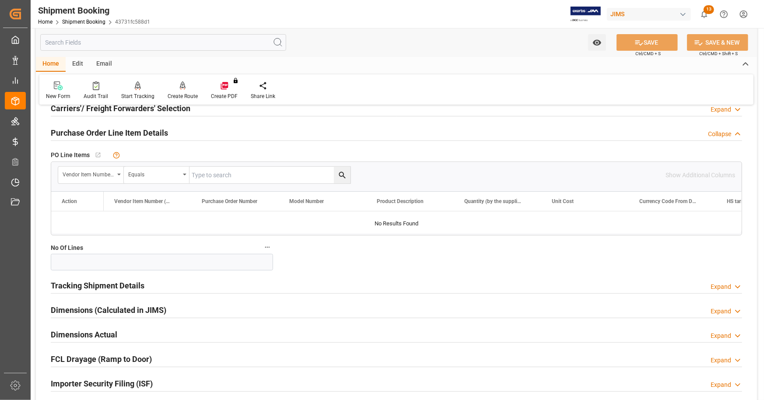
click at [99, 134] on h2 "Purchase Order Line Item Details" at bounding box center [109, 133] width 117 height 12
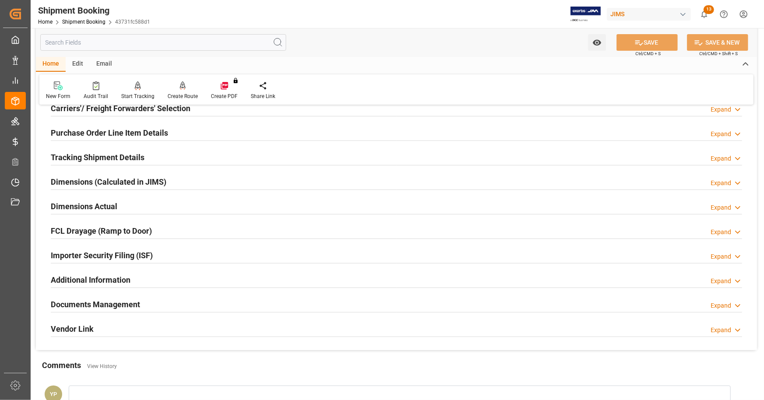
click at [91, 133] on h2 "Purchase Order Line Item Details" at bounding box center [109, 133] width 117 height 12
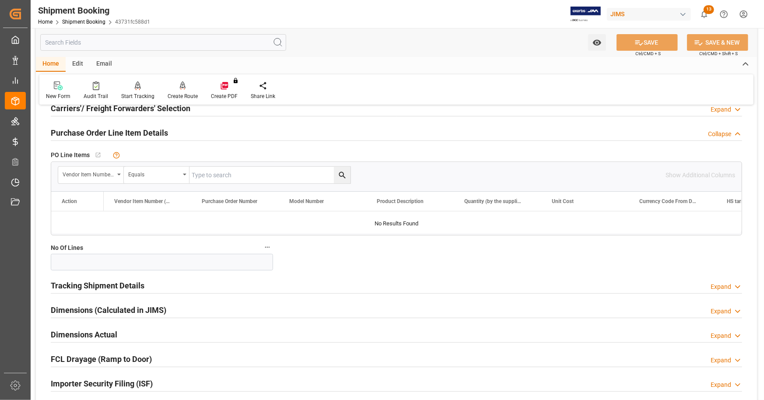
click at [81, 131] on h2 "Purchase Order Line Item Details" at bounding box center [109, 133] width 117 height 12
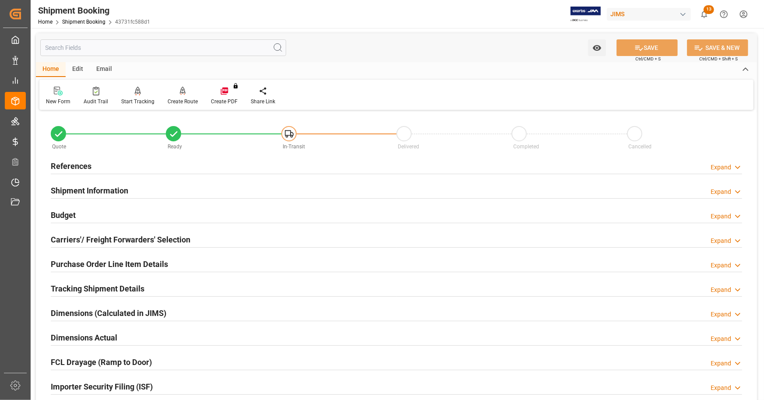
click at [116, 266] on h2 "Purchase Order Line Item Details" at bounding box center [109, 264] width 117 height 12
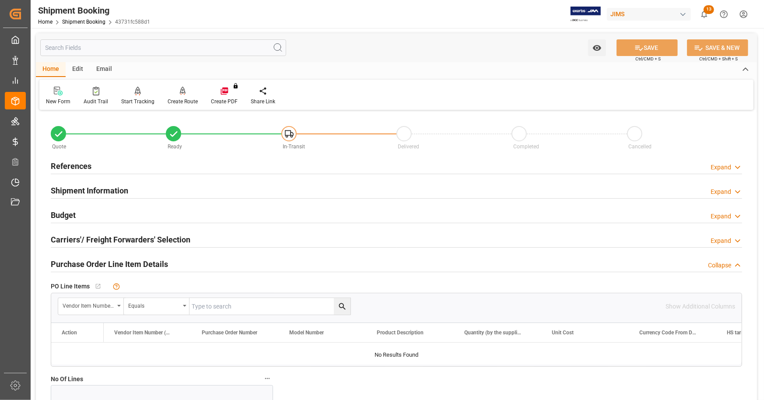
click at [115, 264] on h2 "Purchase Order Line Item Details" at bounding box center [109, 264] width 117 height 12
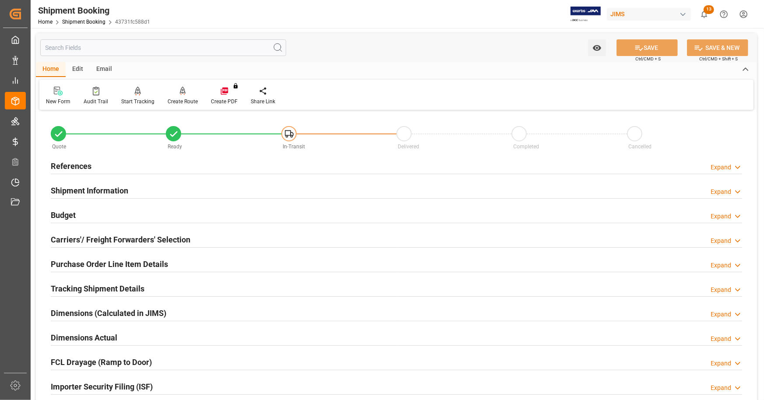
click at [131, 262] on h2 "Purchase Order Line Item Details" at bounding box center [109, 264] width 117 height 12
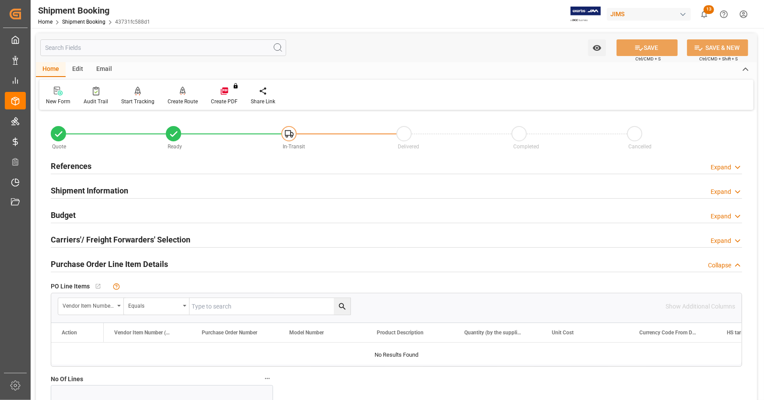
click at [131, 262] on h2 "Purchase Order Line Item Details" at bounding box center [109, 264] width 117 height 12
